Goal: Download file/media

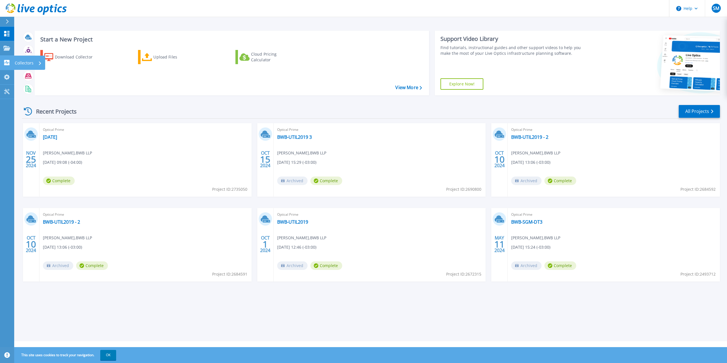
click at [26, 60] on p "Collectors" at bounding box center [24, 63] width 19 height 15
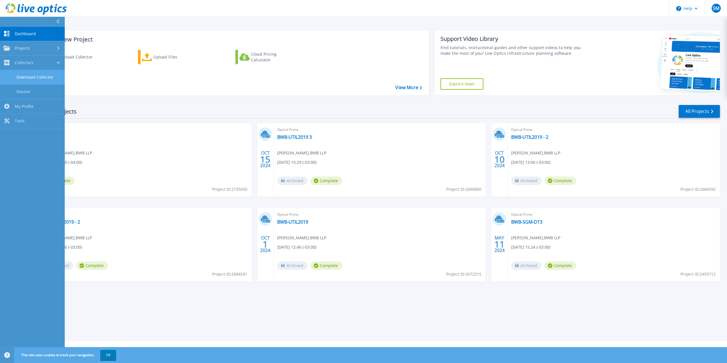
click at [45, 76] on link "Download Collector" at bounding box center [32, 77] width 65 height 14
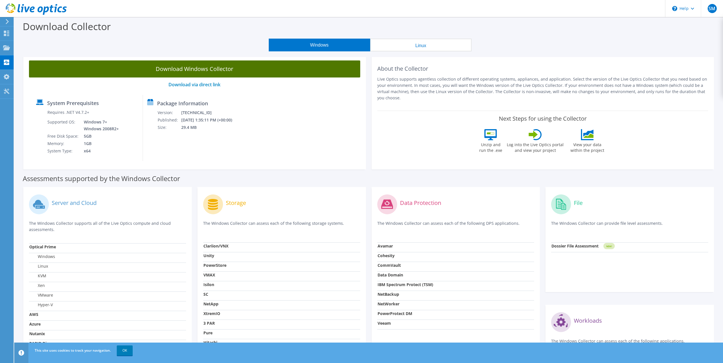
click at [305, 65] on link "Download Windows Collector" at bounding box center [194, 69] width 331 height 17
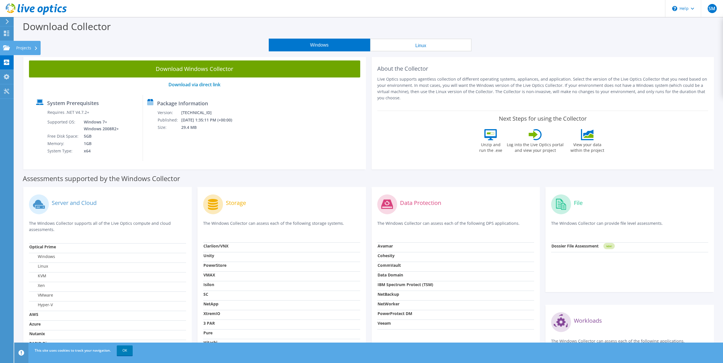
click at [7, 50] on icon at bounding box center [6, 47] width 7 height 5
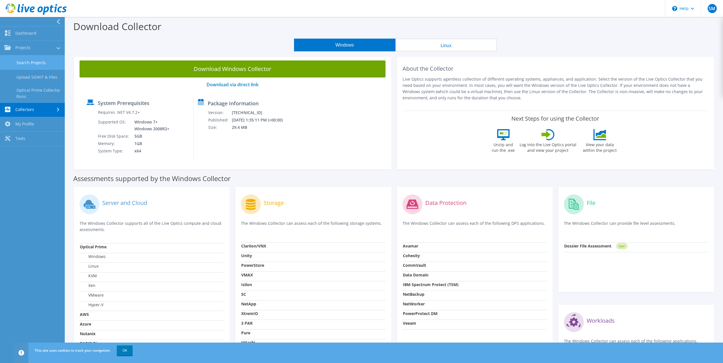
click at [32, 62] on link "Search Projects" at bounding box center [32, 62] width 65 height 14
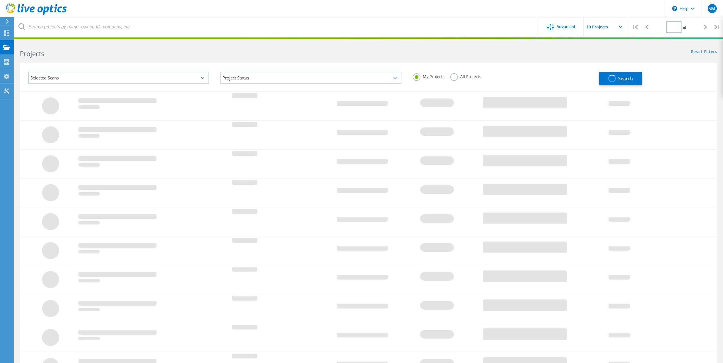
type input "1"
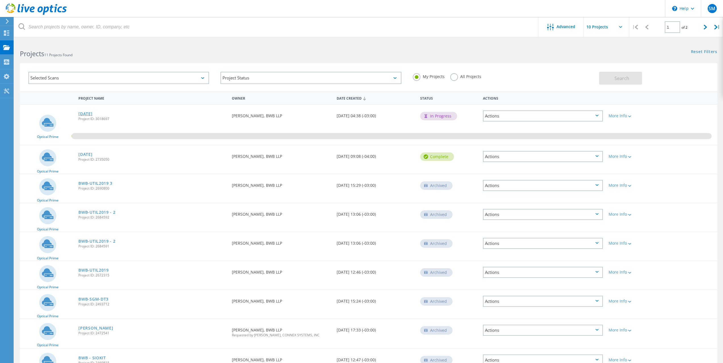
click at [92, 115] on link "[DATE]" at bounding box center [85, 114] width 14 height 4
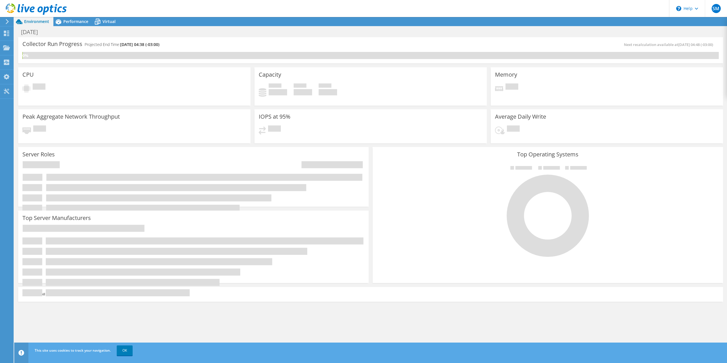
drag, startPoint x: 91, startPoint y: 119, endPoint x: 311, endPoint y: 9, distance: 245.3
click at [311, 9] on header "SM End User Stephen Murphy smurphy@BWBLLP.ca BWB LLP My Profile Log Out \n Help…" at bounding box center [363, 8] width 727 height 17
drag, startPoint x: 311, startPoint y: 8, endPoint x: 276, endPoint y: 6, distance: 34.7
click at [276, 6] on header "SM End User Stephen Murphy smurphy@BWBLLP.ca BWB LLP My Profile Log Out \n Help…" at bounding box center [363, 8] width 727 height 17
